Goal: Information Seeking & Learning: Learn about a topic

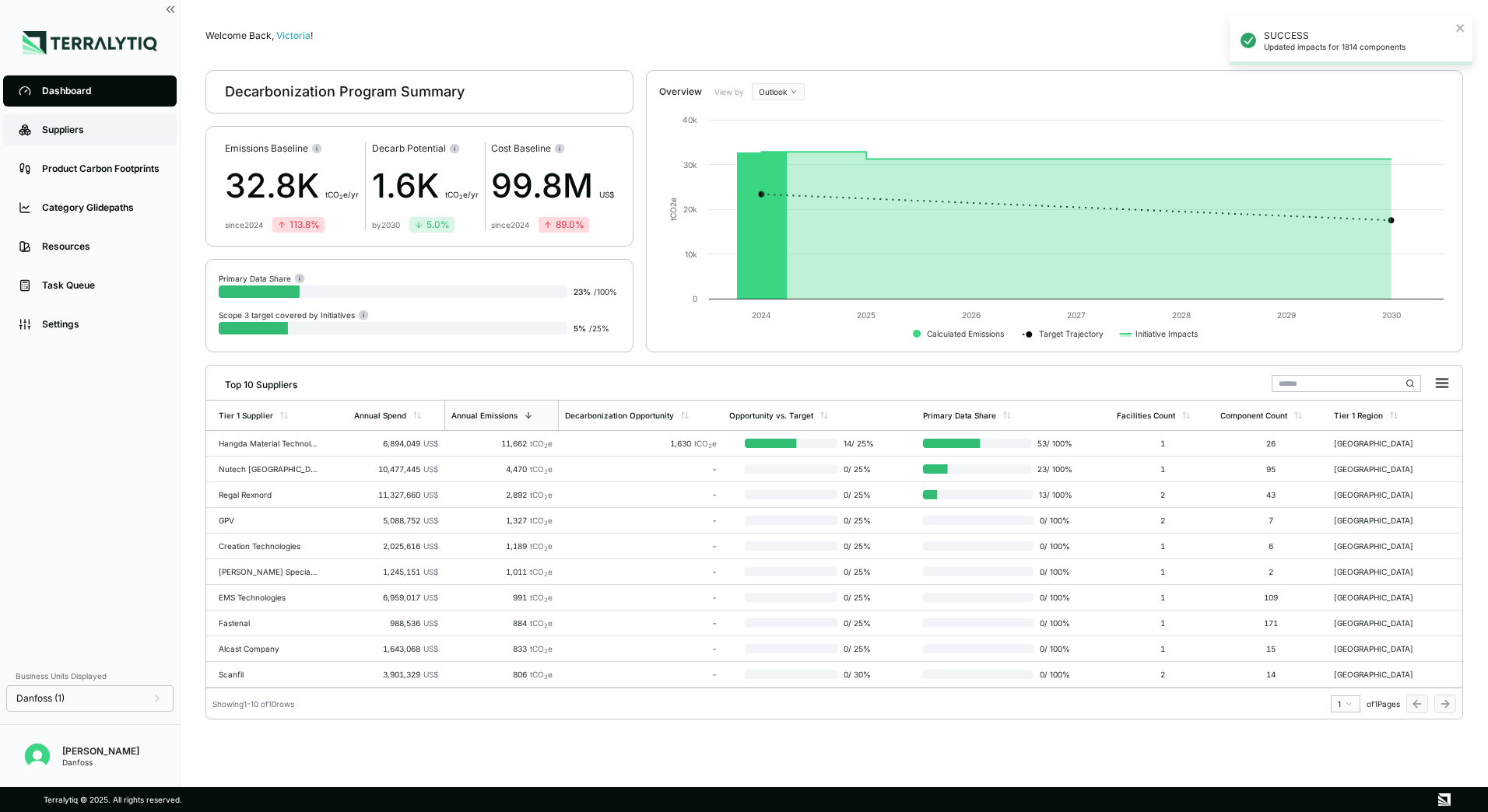
click at [75, 130] on div "Suppliers" at bounding box center [101, 130] width 119 height 12
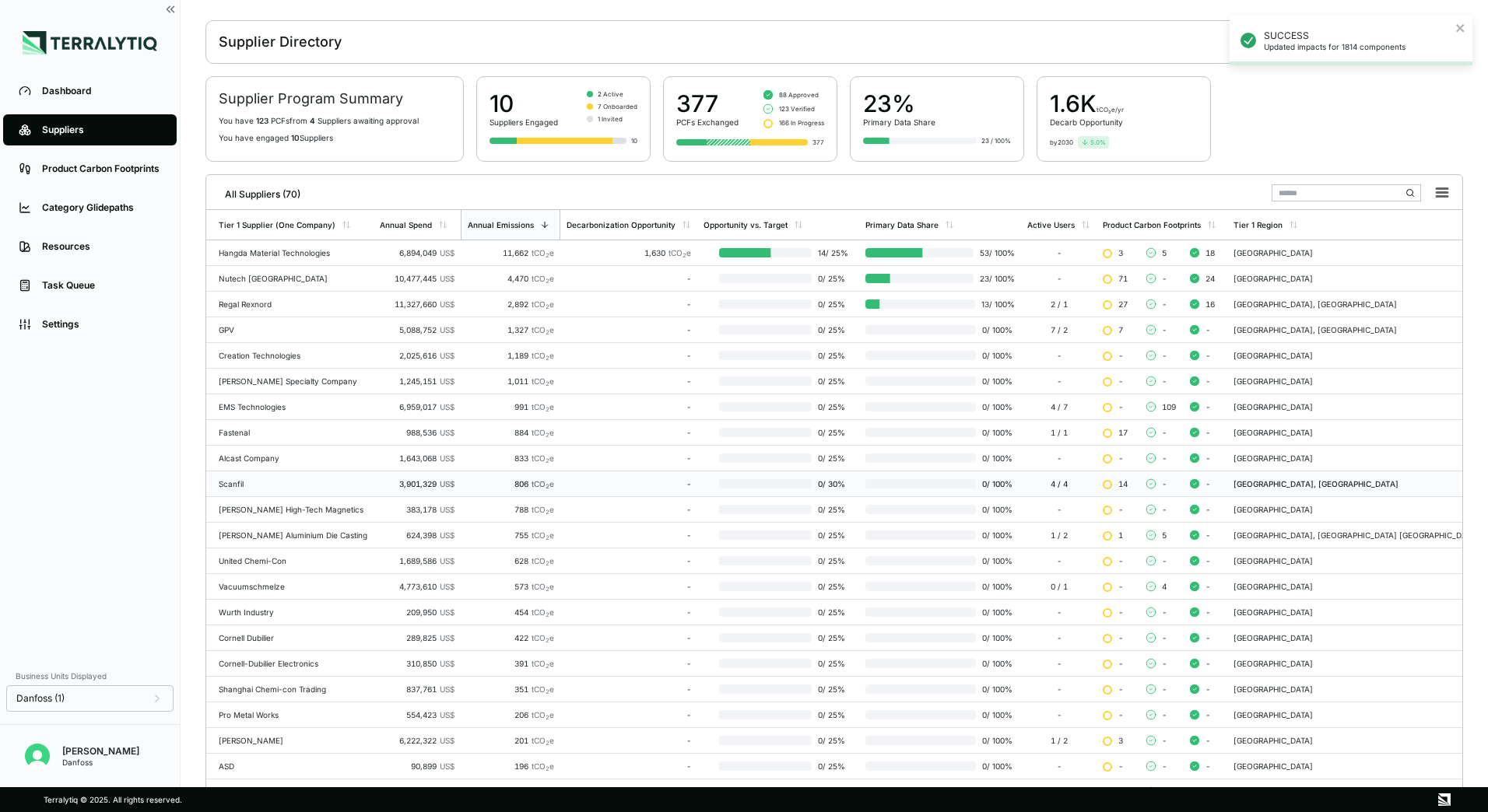
scroll to position [78, 0]
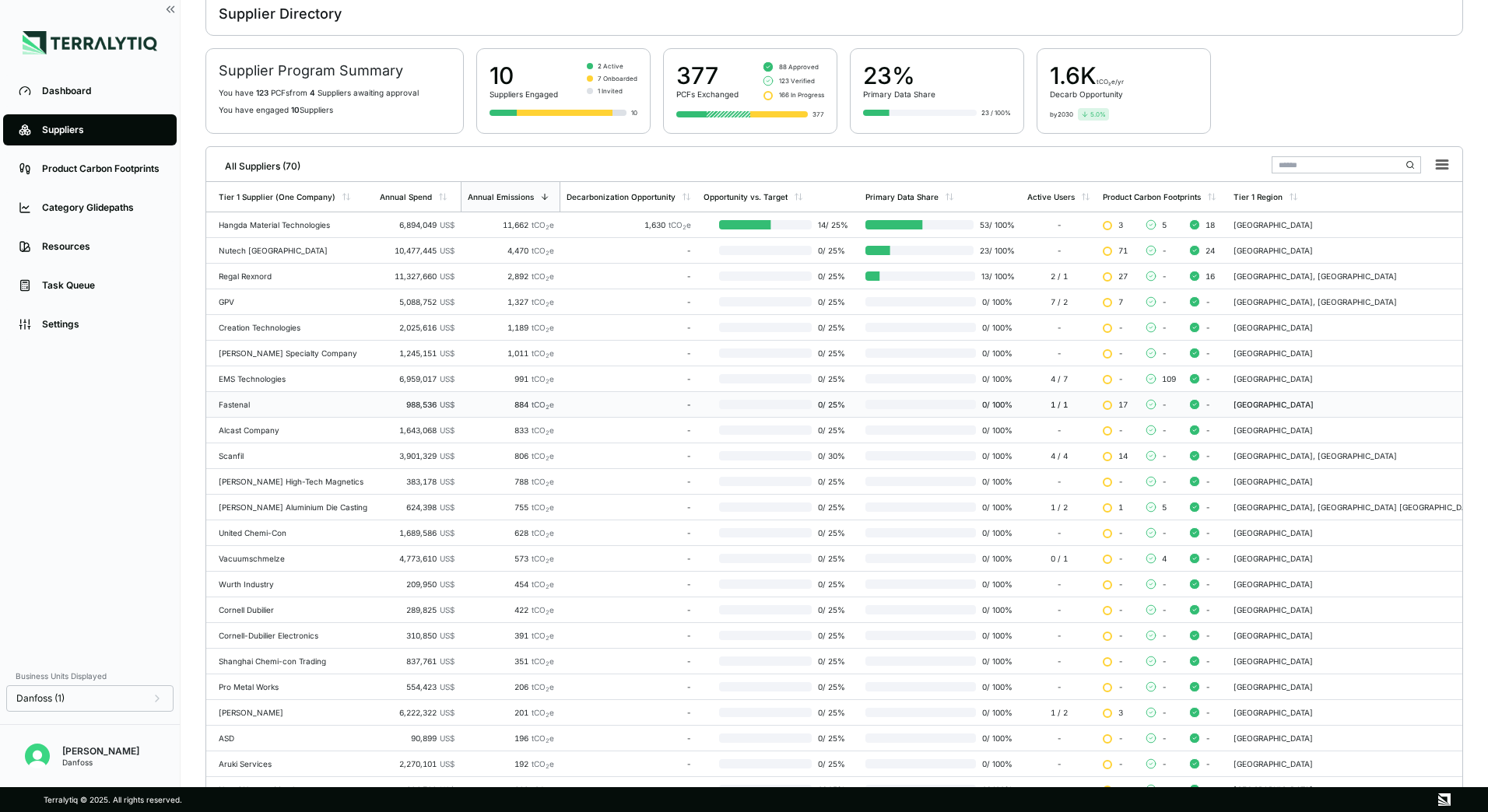
click at [239, 396] on td "Fastenal" at bounding box center [289, 405] width 167 height 26
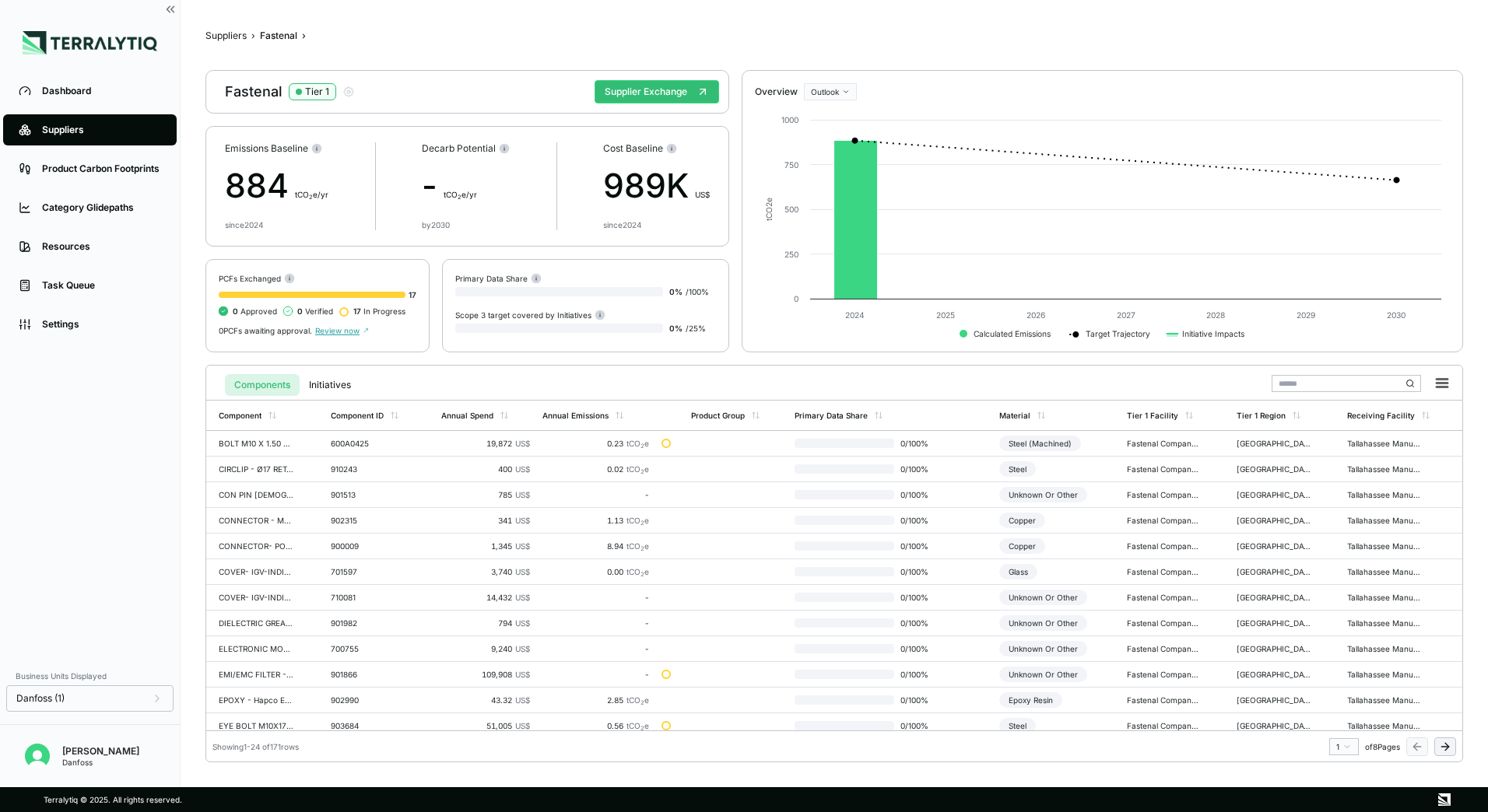
click at [354, 329] on span "Review now" at bounding box center [341, 331] width 54 height 9
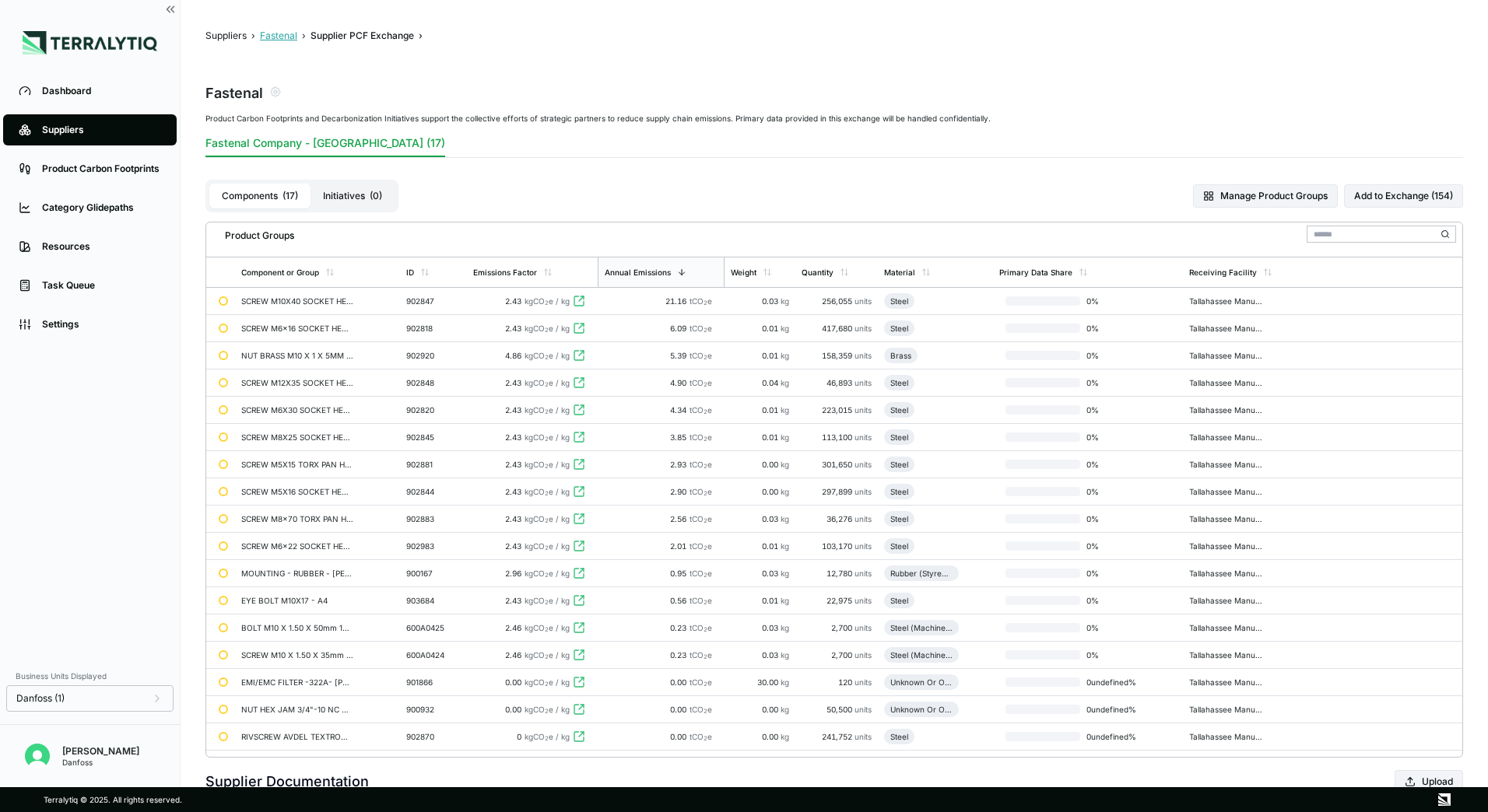
click at [285, 36] on button "Fastenal" at bounding box center [279, 35] width 38 height 12
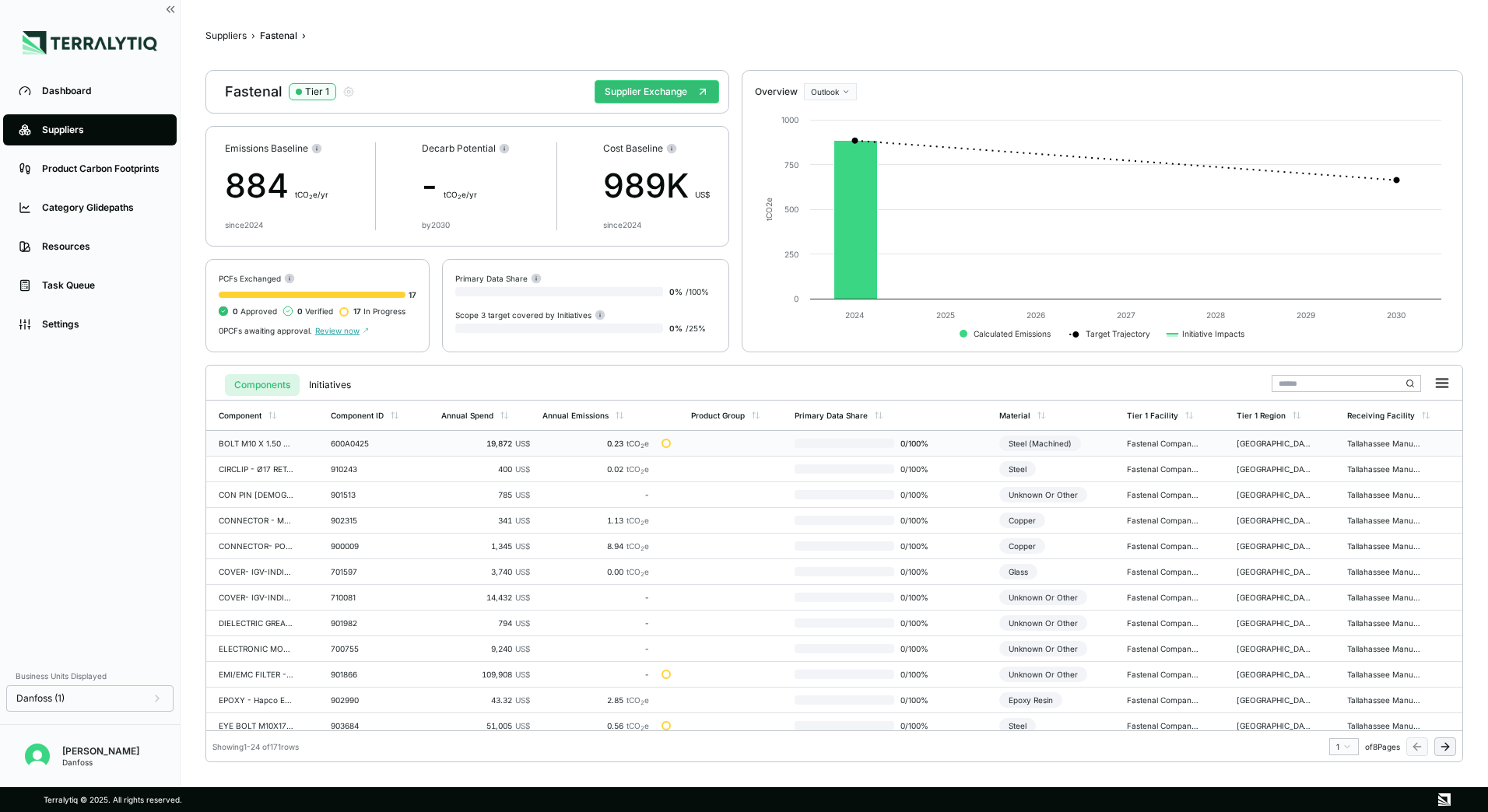
click at [600, 445] on div "0.23 tCO 2 e" at bounding box center [596, 443] width 107 height 9
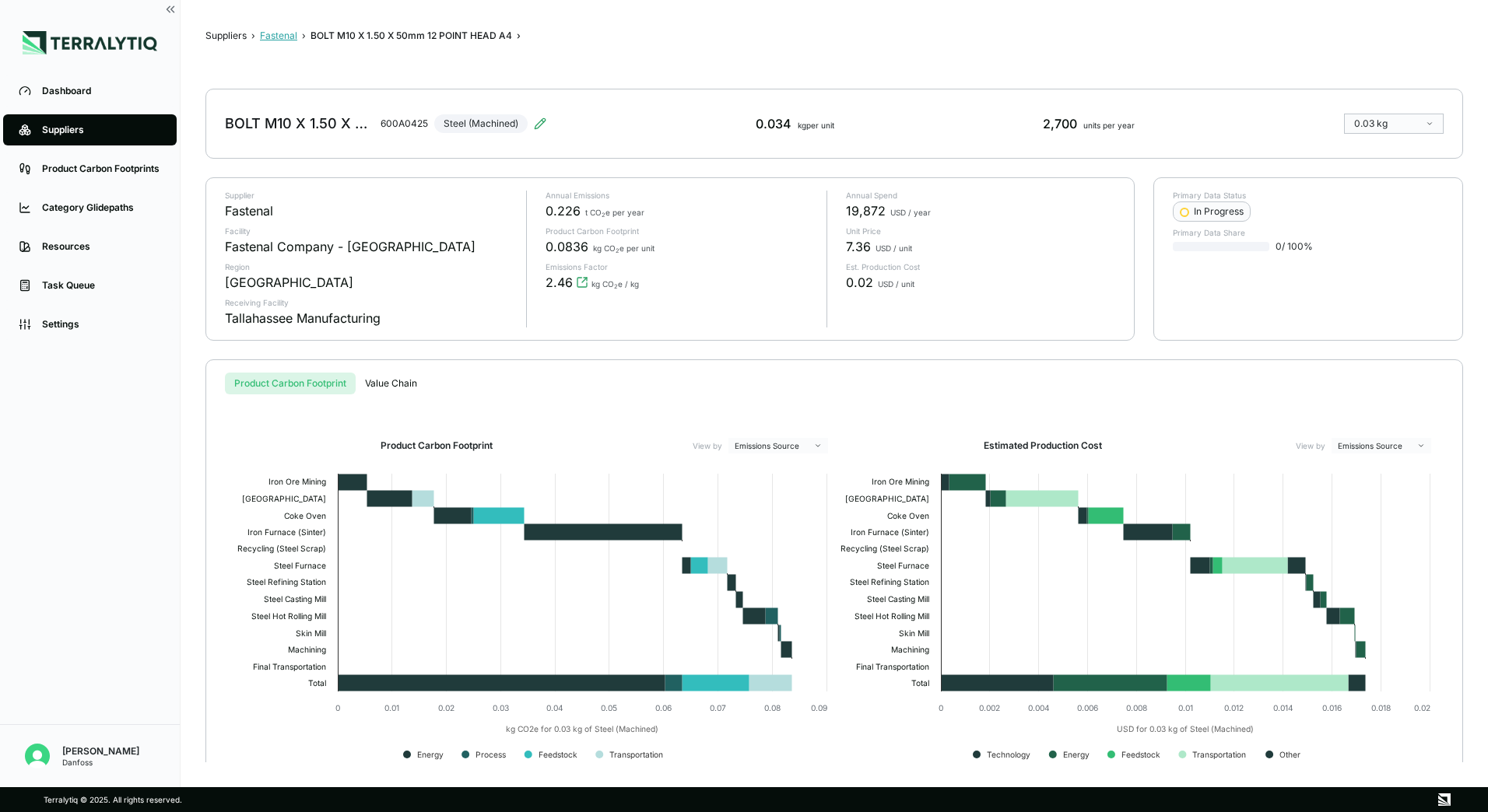
click at [275, 41] on button "Fastenal" at bounding box center [279, 35] width 38 height 12
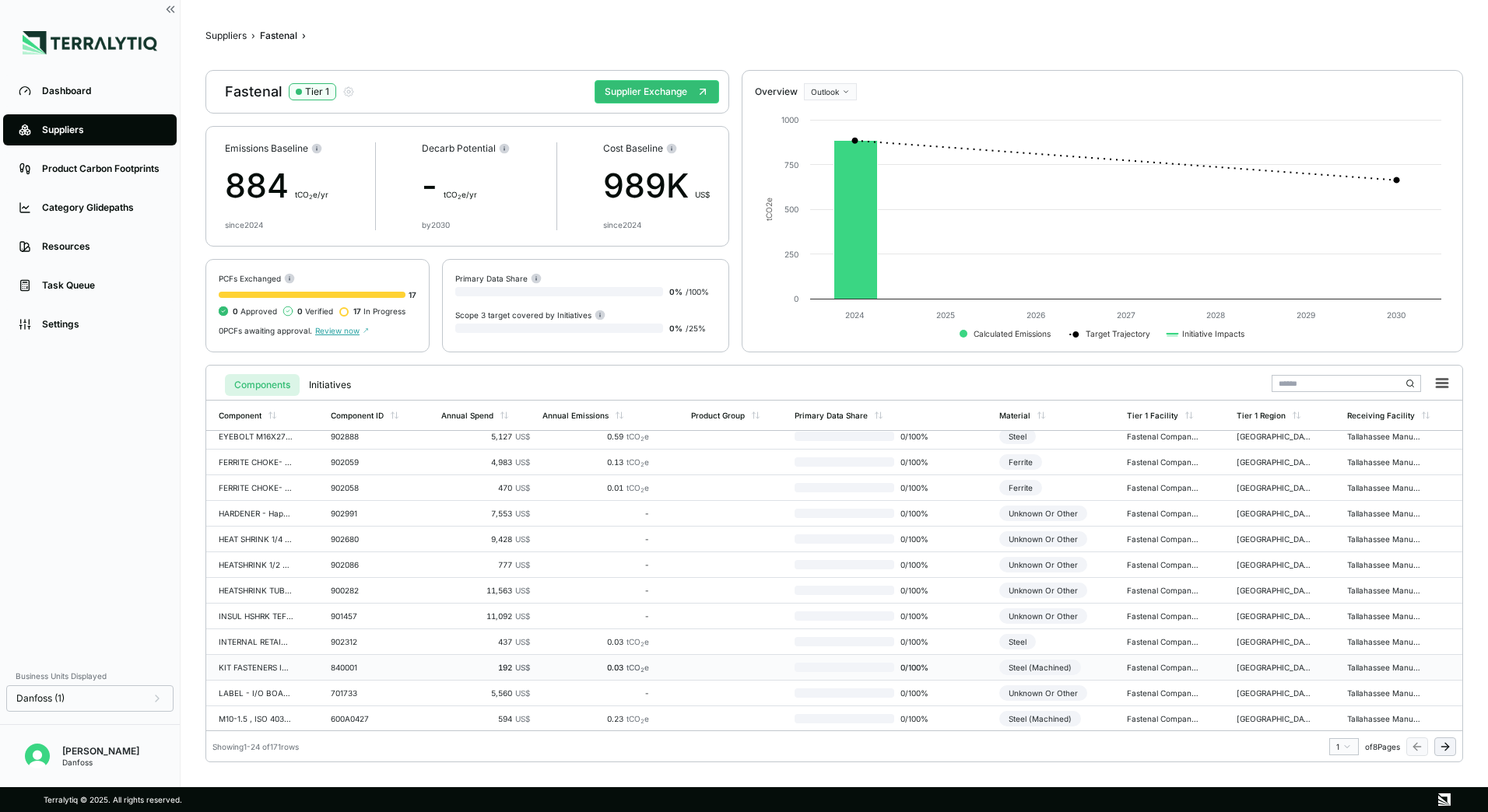
scroll to position [317, 0]
click at [231, 40] on button "Suppliers" at bounding box center [226, 35] width 42 height 12
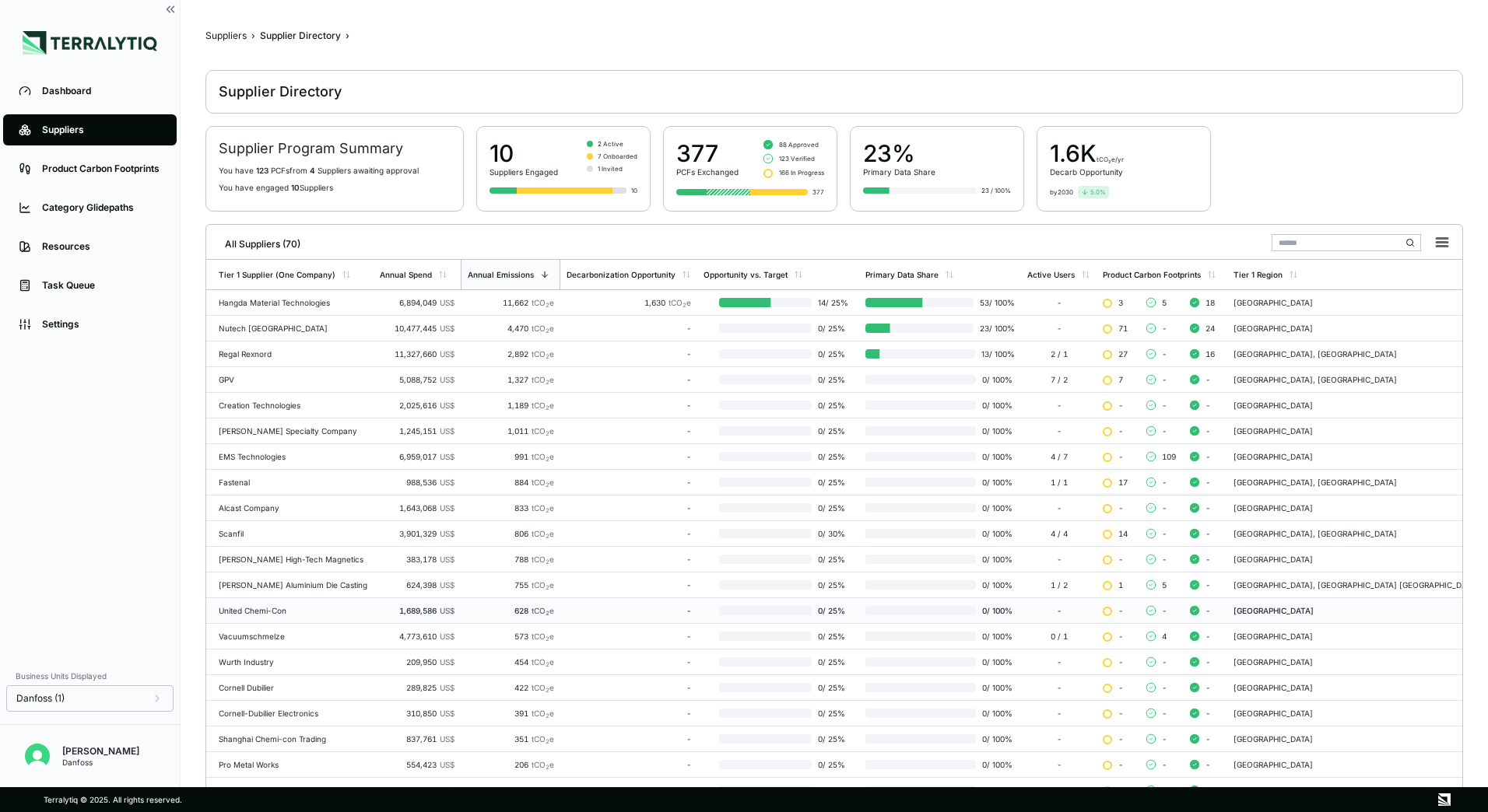
click at [271, 613] on div "United Chemi-Con" at bounding box center [292, 611] width 148 height 9
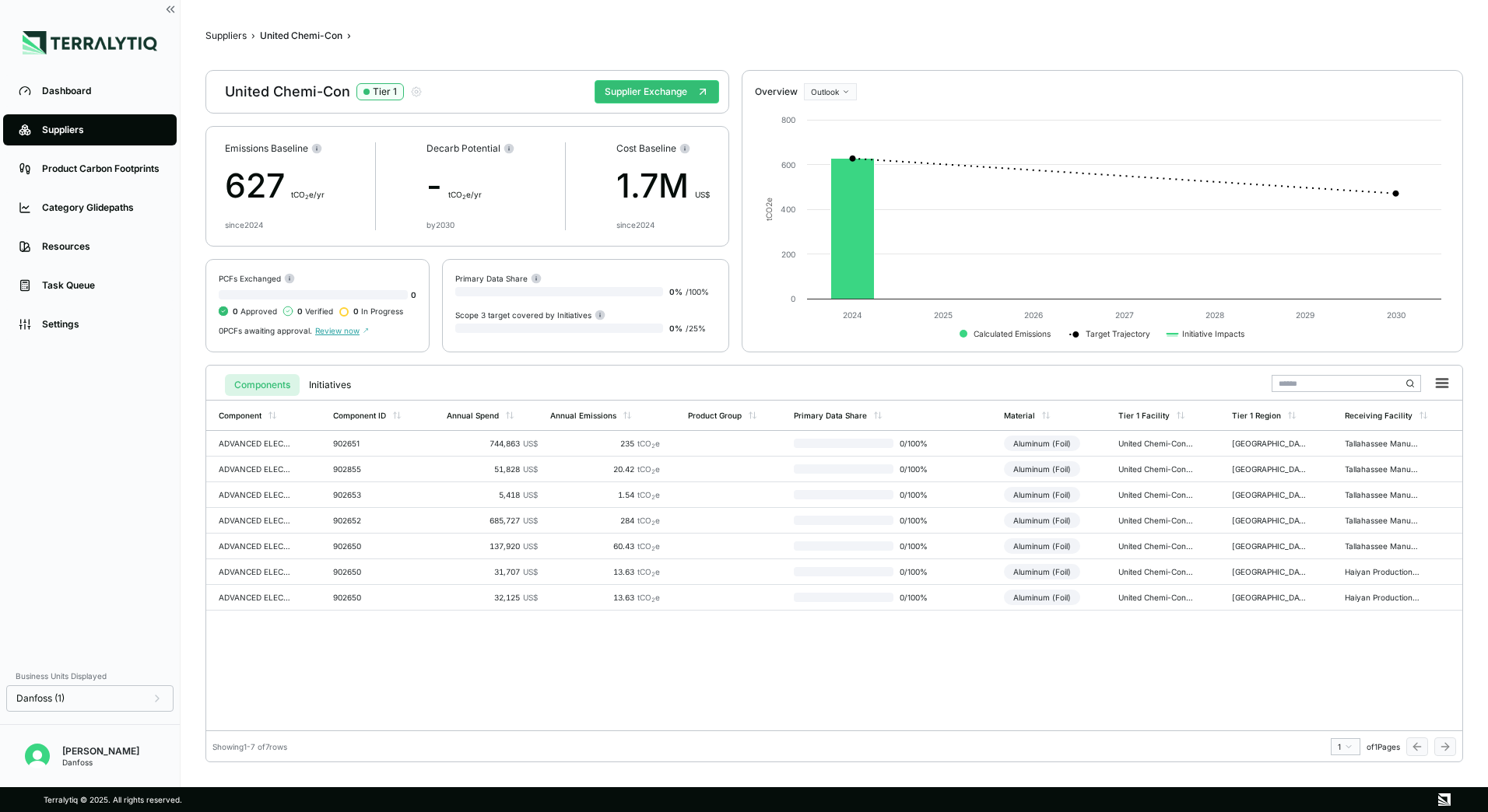
click at [63, 130] on div "Suppliers" at bounding box center [101, 130] width 119 height 12
